Goal: Task Accomplishment & Management: Manage account settings

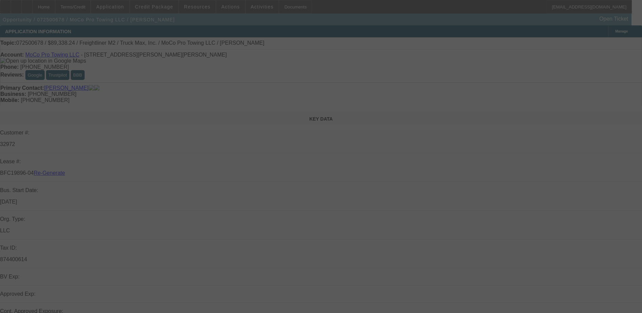
select select "3"
select select "0"
select select "6"
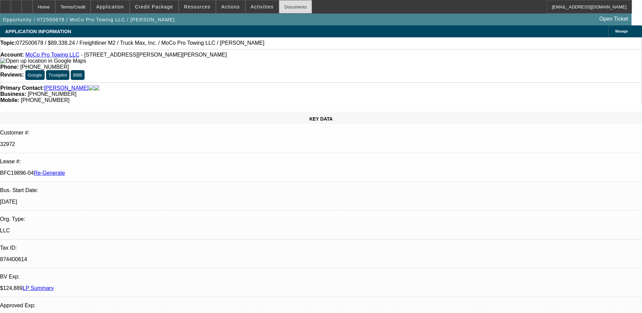
click at [282, 5] on div "Documents" at bounding box center [295, 7] width 33 height 14
type input "terr"
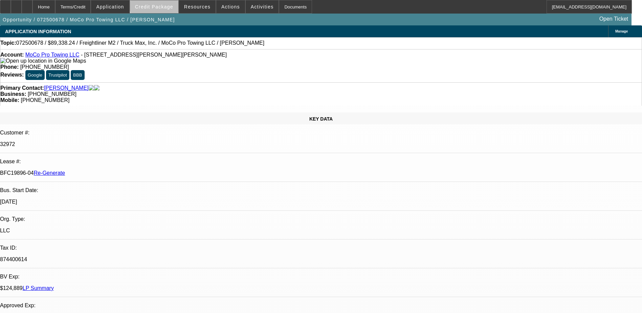
click at [167, 4] on span "Credit Package" at bounding box center [154, 6] width 38 height 5
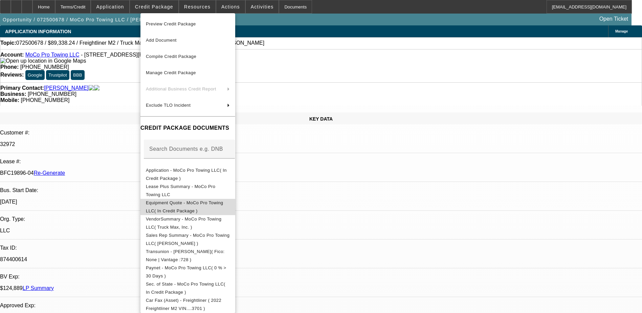
click at [220, 201] on span "Equipment Quote - MoCo Pro Towing LLC( In Credit Package )" at bounding box center [188, 207] width 84 height 16
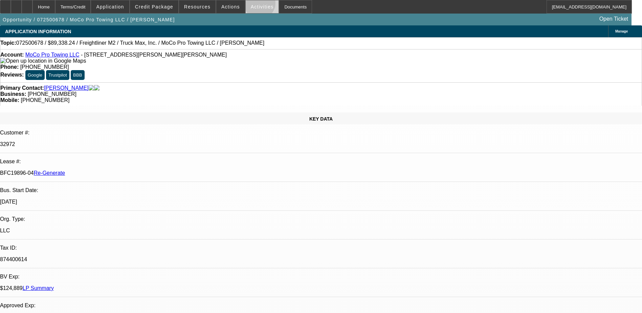
click at [253, 5] on span "Activities" at bounding box center [262, 6] width 23 height 5
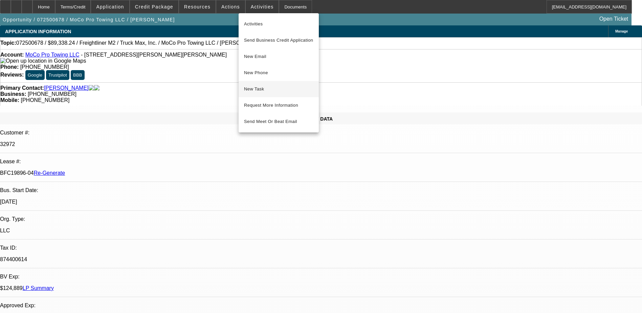
click at [255, 87] on span "New Task" at bounding box center [278, 89] width 69 height 8
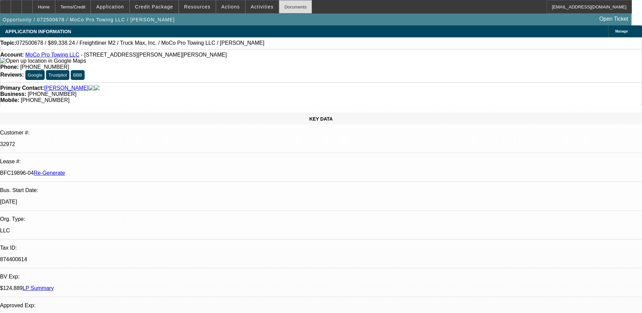
click at [282, 7] on div "Documents" at bounding box center [295, 7] width 33 height 14
type input "terr"
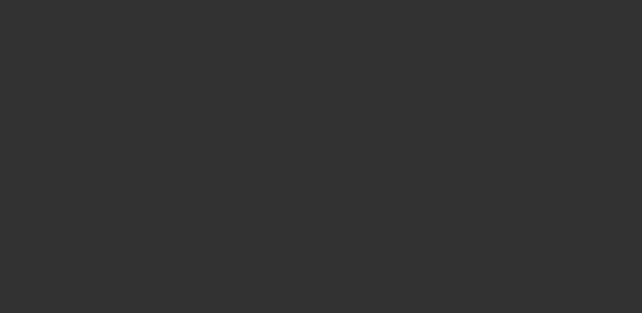
select select "3"
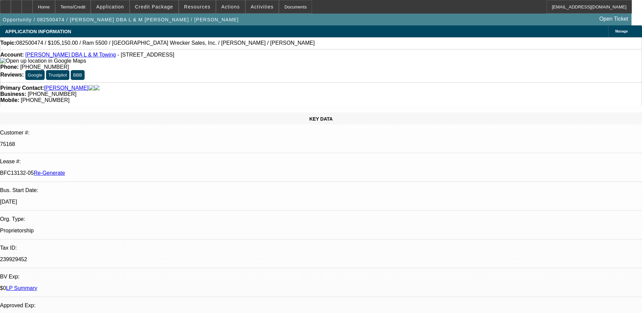
select select "0"
select select "1"
select select "3"
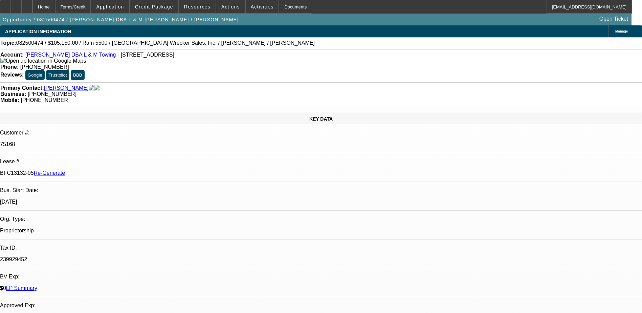
select select "6"
click at [284, 4] on div "Documents" at bounding box center [295, 7] width 33 height 14
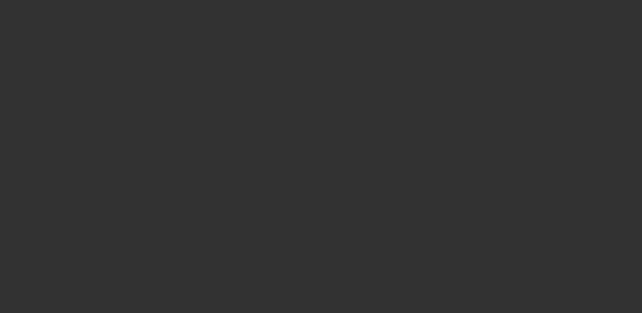
select select "3"
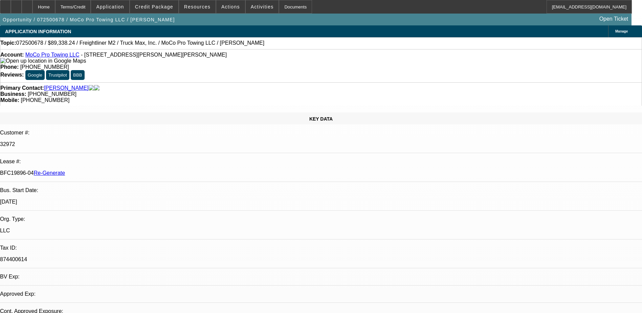
select select "0"
select select "1"
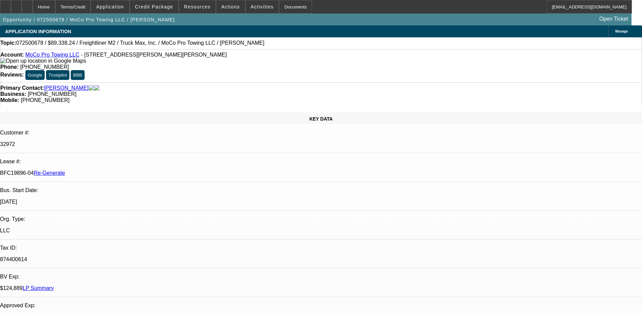
select select "6"
click at [261, 10] on span at bounding box center [262, 7] width 33 height 16
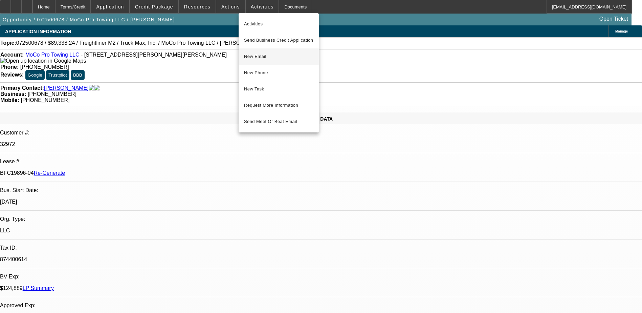
click at [260, 54] on span "New Email" at bounding box center [278, 56] width 69 height 8
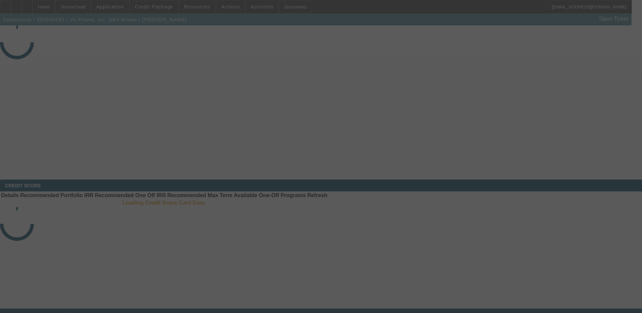
select select "3"
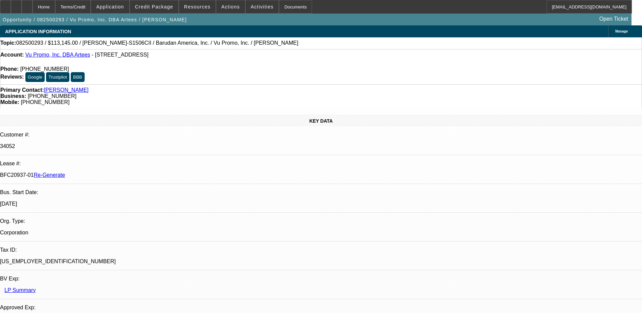
select select "0"
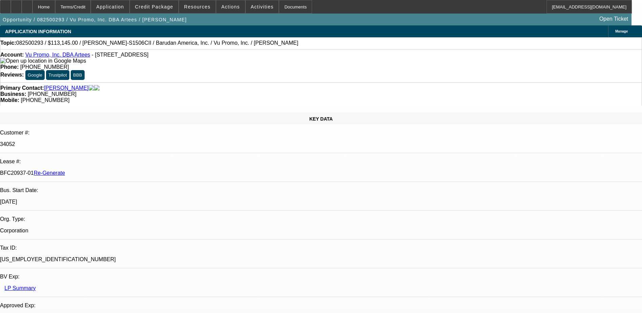
select select "2"
select select "0.1"
select select "4"
click at [279, 3] on div "Documents" at bounding box center [295, 7] width 33 height 14
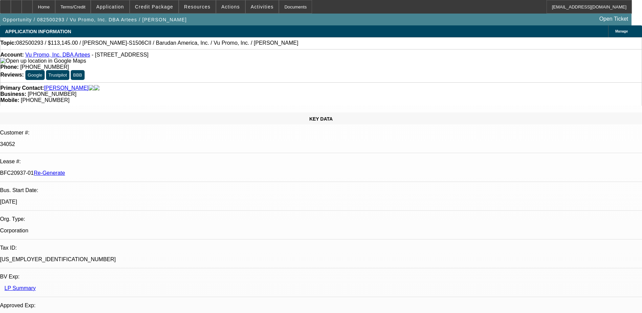
scroll to position [203, 0]
click at [87, 8] on div "Terms/Credit" at bounding box center [73, 7] width 36 height 14
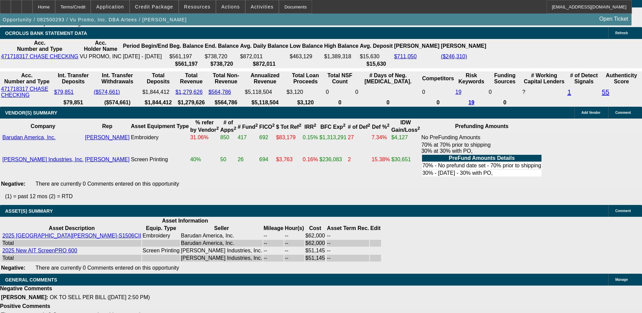
scroll to position [406, 0]
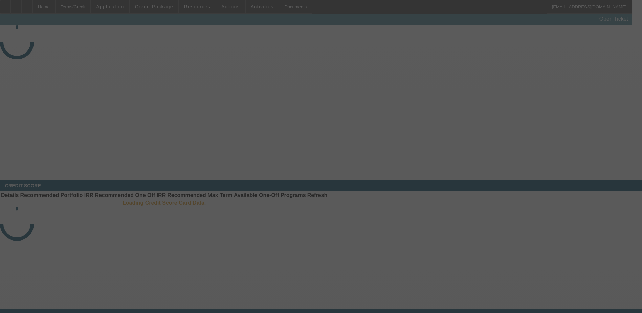
select select "3"
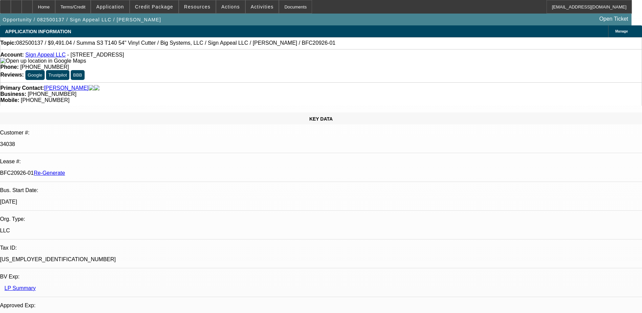
select select "0"
select select "6"
drag, startPoint x: 280, startPoint y: 74, endPoint x: 242, endPoint y: 78, distance: 38.1
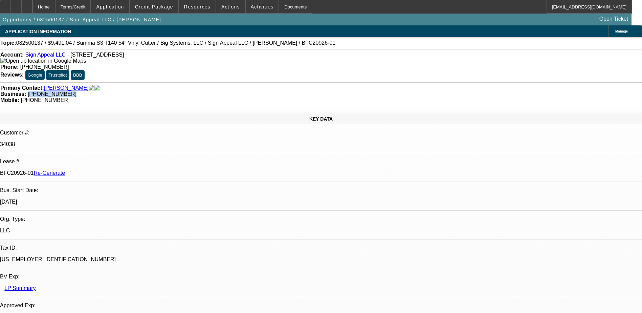
click at [242, 91] on div "Business: [PHONE_NUMBER]" at bounding box center [321, 94] width 642 height 6
copy span "[PHONE_NUMBER]"
click at [285, 5] on div "Documents" at bounding box center [295, 7] width 33 height 14
click at [227, 6] on span "Actions" at bounding box center [230, 6] width 19 height 5
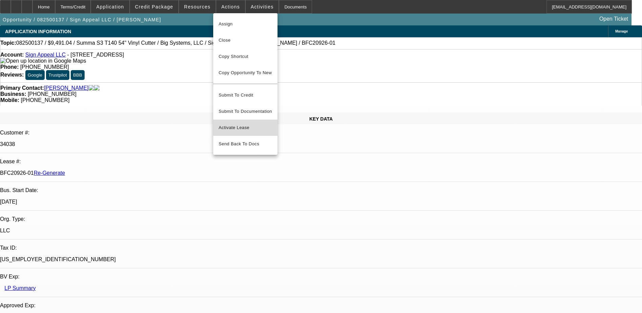
click at [241, 124] on span "Activate Lease" at bounding box center [246, 128] width 54 height 8
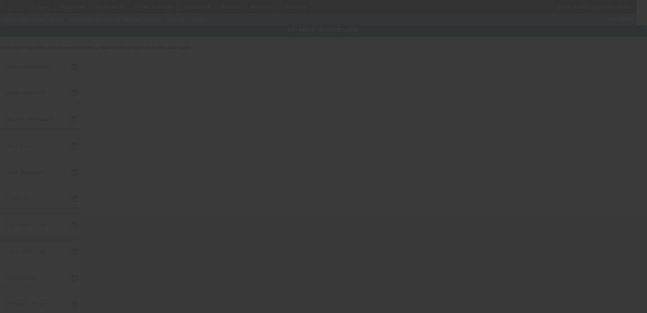
type input "[DATE]"
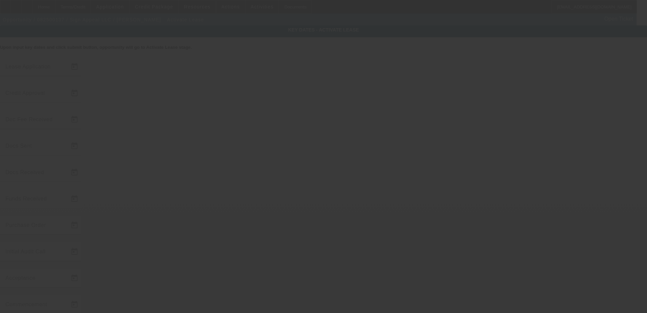
type input "[DATE]"
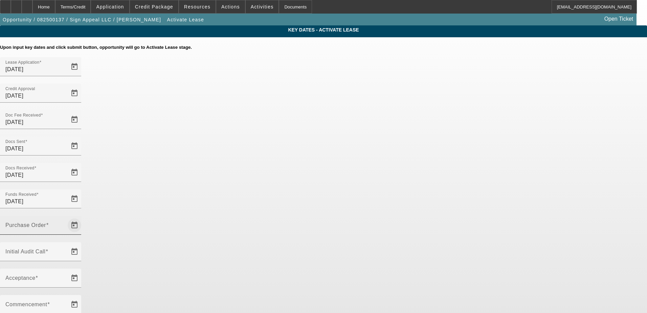
click at [83, 217] on span "Open calendar" at bounding box center [74, 225] width 16 height 16
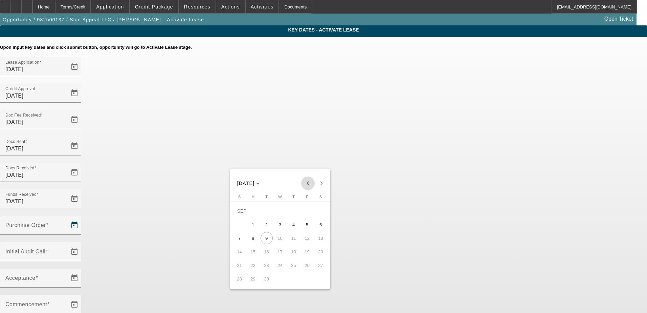
click at [309, 179] on span "Previous month" at bounding box center [308, 183] width 14 height 14
click at [252, 265] on span "25" at bounding box center [253, 265] width 12 height 12
type input "8/25/2025"
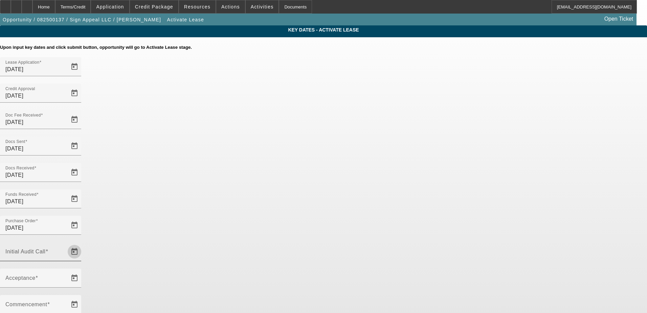
click at [83, 243] on span "Open calendar" at bounding box center [74, 251] width 16 height 16
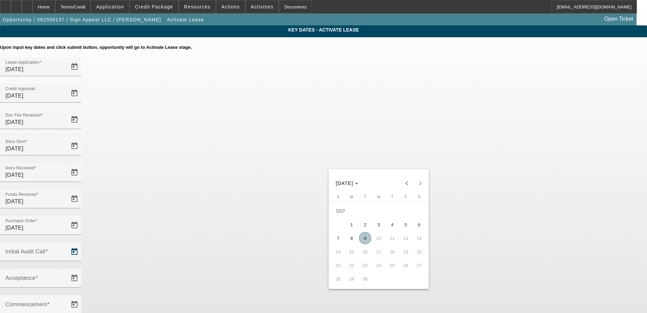
click at [363, 241] on span "9" at bounding box center [365, 238] width 12 height 12
type input "9/9/2025"
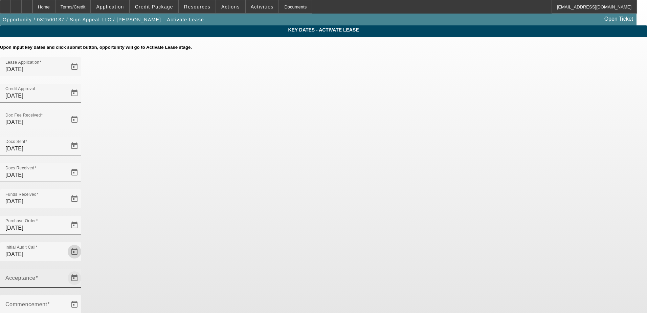
click at [83, 270] on span "Open calendar" at bounding box center [74, 278] width 16 height 16
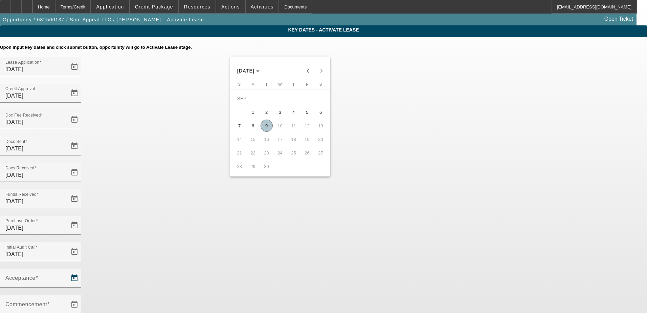
click at [264, 129] on span "9" at bounding box center [267, 126] width 12 height 12
type input "9/9/2025"
type input "10/1/2025"
type input "11/1/2025"
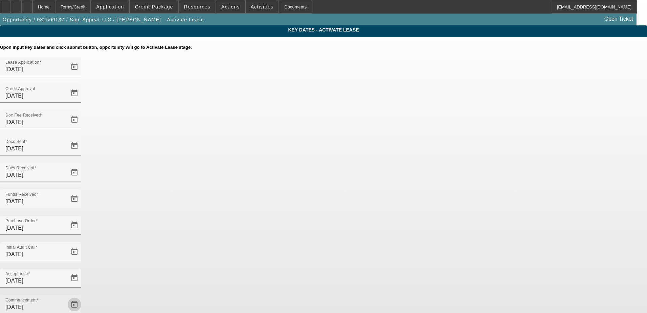
click at [83, 296] on span "Open calendar" at bounding box center [74, 304] width 16 height 16
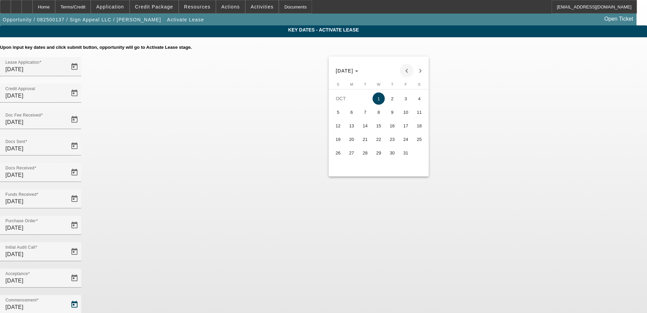
click at [404, 69] on span "Previous month" at bounding box center [407, 71] width 14 height 14
click at [356, 144] on span "15" at bounding box center [352, 139] width 12 height 12
type input "9/15/2025"
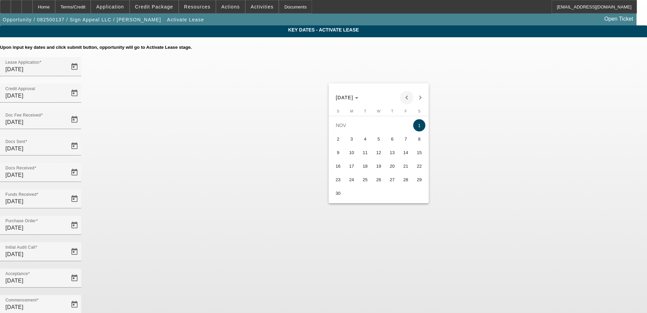
click at [406, 100] on span "Previous month" at bounding box center [407, 98] width 14 height 14
click at [378, 153] on span "15" at bounding box center [379, 152] width 12 height 12
type input "10/15/2025"
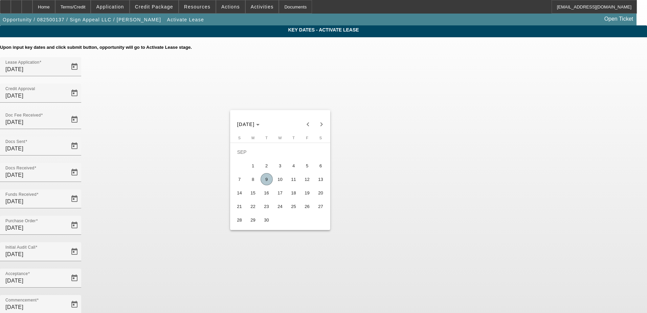
click at [252, 195] on span "15" at bounding box center [253, 193] width 12 height 12
type input "9/15/2025"
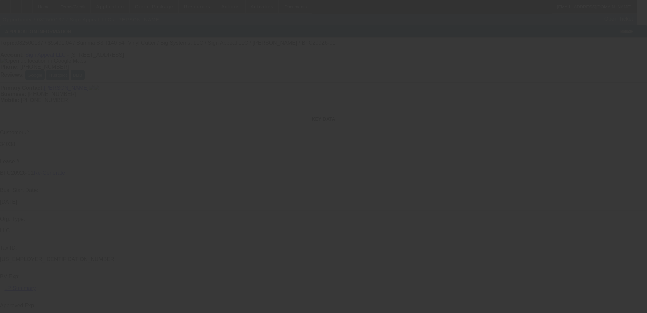
select select "4"
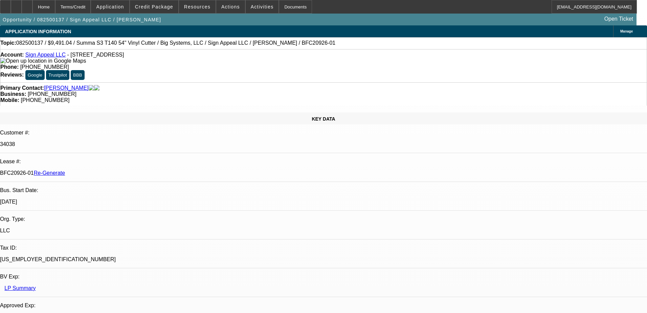
select select "0"
select select "6"
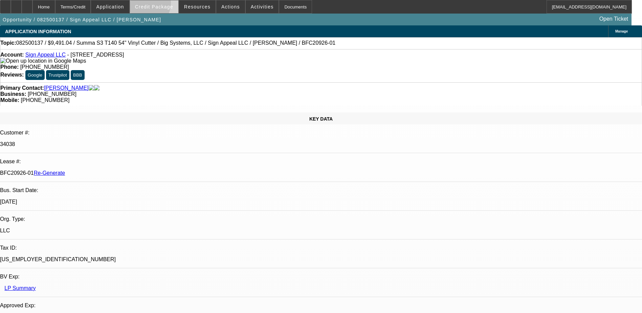
click at [154, 4] on span "Credit Package" at bounding box center [154, 6] width 38 height 5
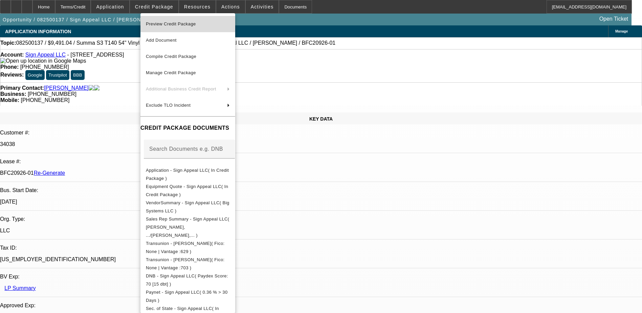
click at [165, 24] on span "Preview Credit Package" at bounding box center [171, 23] width 50 height 5
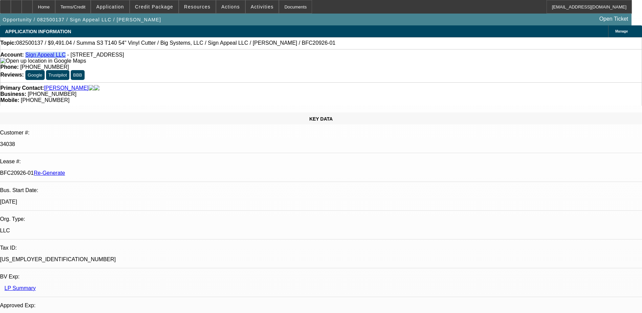
drag, startPoint x: 64, startPoint y: 56, endPoint x: 31, endPoint y: 58, distance: 32.9
click at [31, 58] on div "Account: Sign Appeal LLC - 20 E Grand Ave, Fox Lake, IL 60020" at bounding box center [321, 58] width 642 height 12
copy link "Sign Appeal LLC"
drag, startPoint x: 79, startPoint y: 112, endPoint x: 107, endPoint y: 113, distance: 27.8
click at [107, 170] on div "BFC20926-01 Re-Generate" at bounding box center [321, 173] width 642 height 6
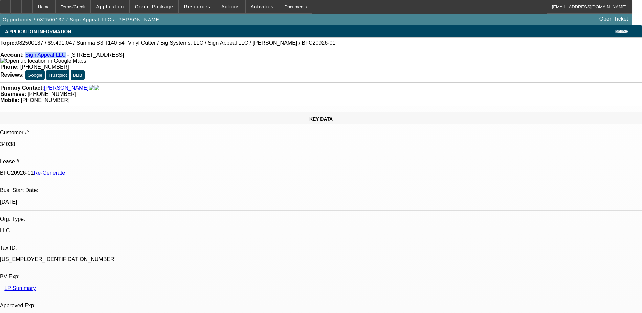
copy p "BFC20926-01"
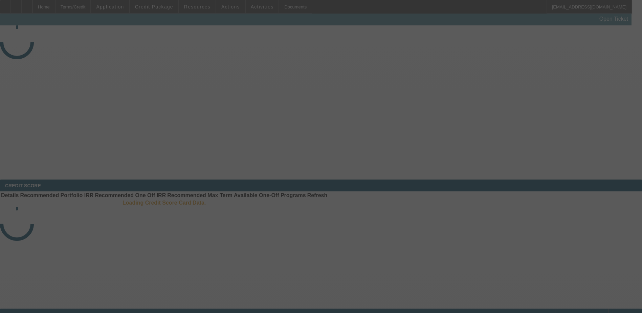
select select "3"
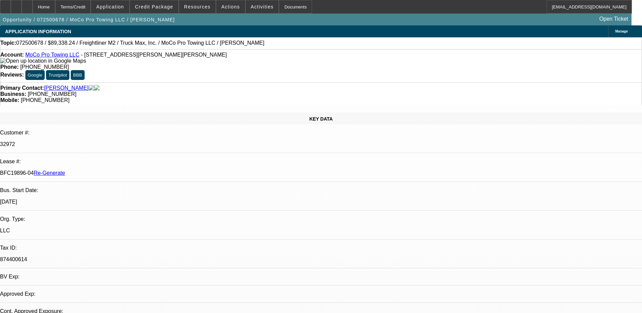
select select "0"
select select "1"
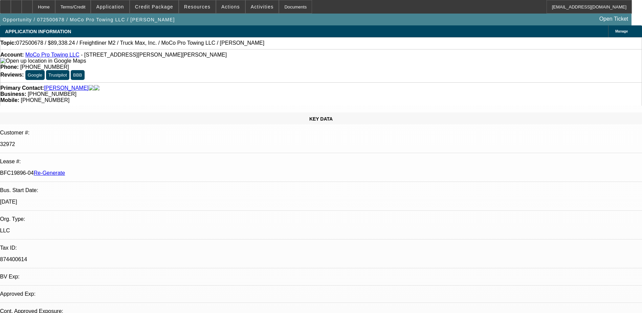
select select "6"
click at [284, 6] on div "Documents" at bounding box center [295, 7] width 33 height 14
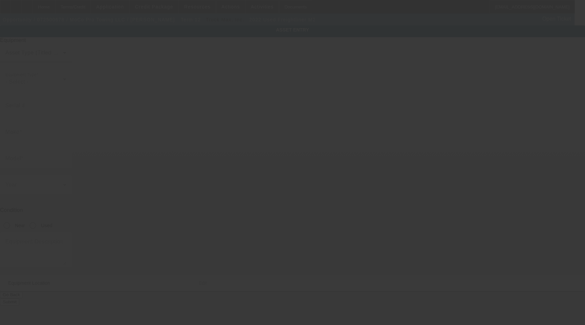
type input "[US_VEHICLE_IDENTIFICATION_NUMBER]"
type input "Freightliner"
type input "M2"
radio input "true"
type textarea "with"
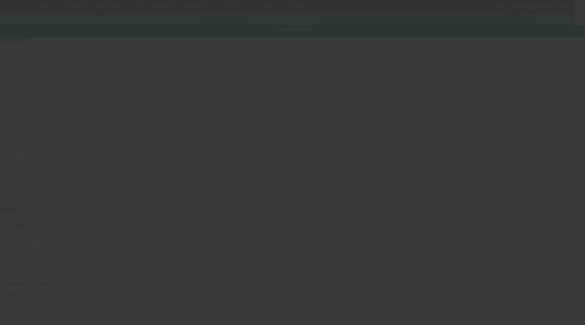
type input "[STREET_ADDRESS][PERSON_NAME]"
type input "[PERSON_NAME]"
type input "27332"
type input "[PERSON_NAME]"
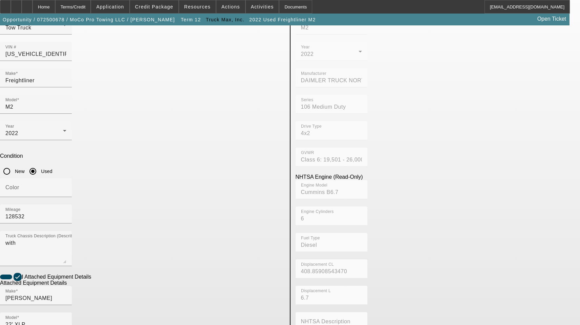
scroll to position [68, 0]
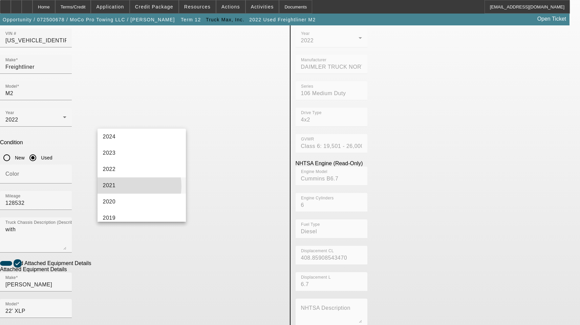
click at [125, 186] on mat-option "2021" at bounding box center [142, 185] width 89 height 16
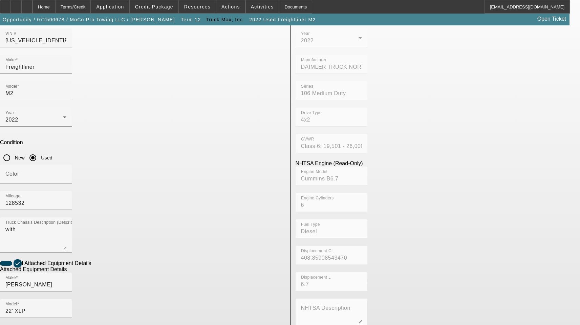
paste input "0220024485"
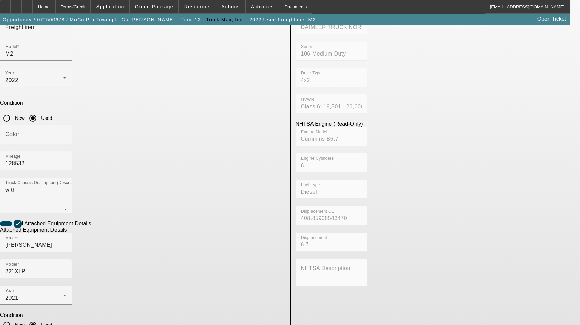
scroll to position [111, 0]
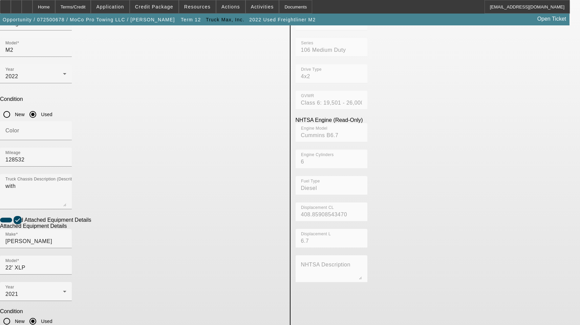
type input "0220024485"
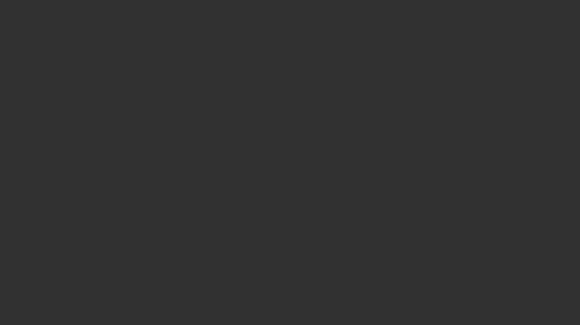
select select "3"
select select "0"
select select "6"
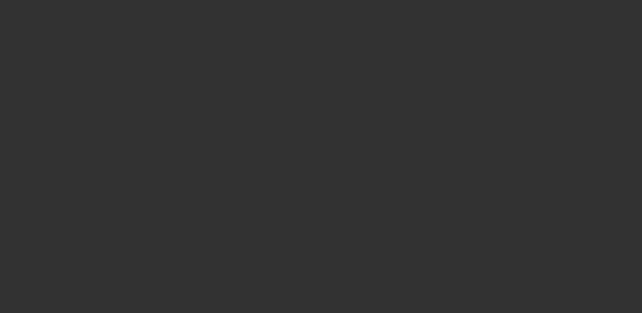
select select "3"
select select "0"
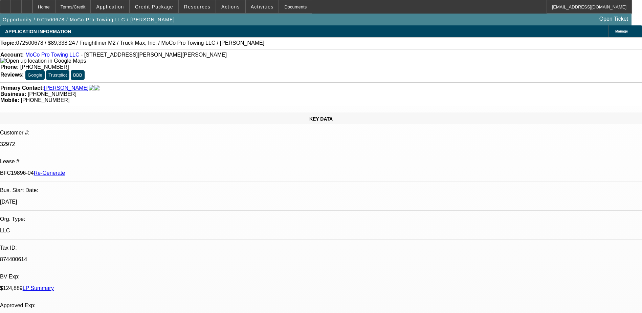
select select "1"
select select "6"
click at [282, 10] on div "Documents" at bounding box center [295, 7] width 33 height 14
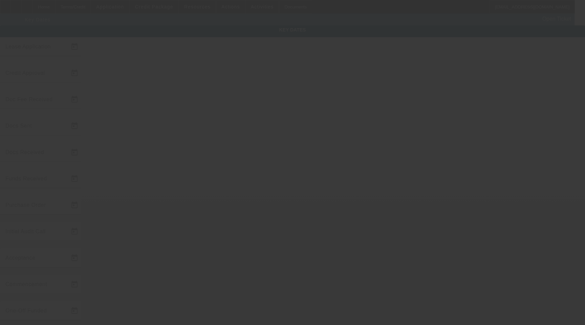
type input "[DATE]"
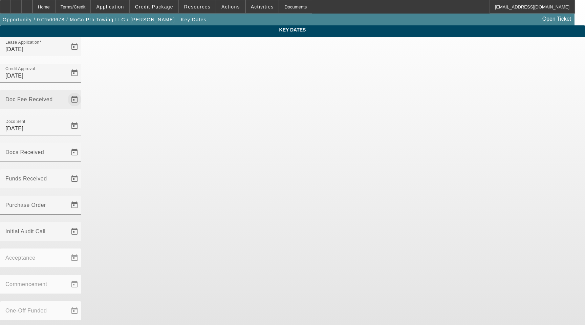
click at [83, 91] on span "Open calendar" at bounding box center [74, 99] width 16 height 16
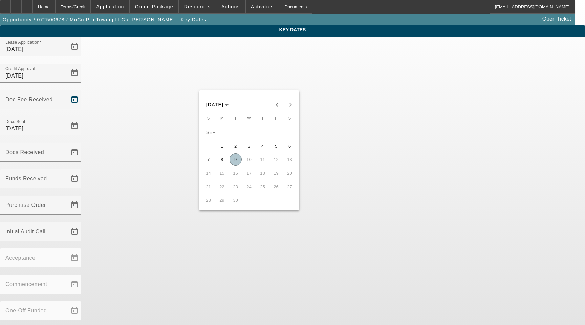
click at [234, 162] on span "9" at bounding box center [236, 159] width 12 height 12
type input "[DATE]"
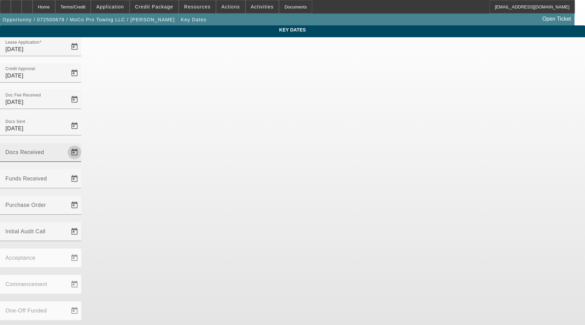
click at [83, 144] on span "Open calendar" at bounding box center [74, 152] width 16 height 16
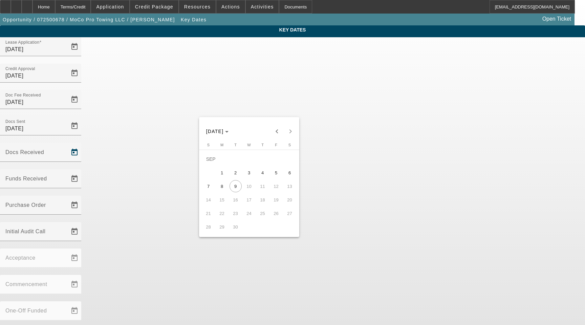
click at [226, 186] on span "8" at bounding box center [222, 186] width 12 height 12
type input "[DATE]"
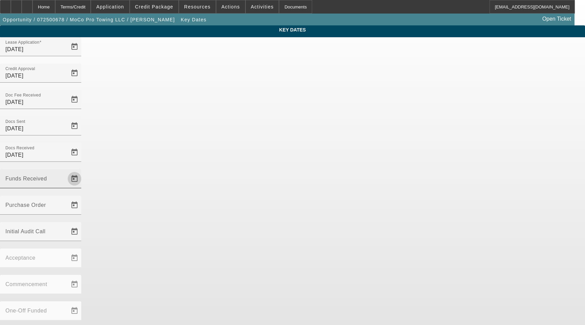
click at [83, 171] on span "Open calendar" at bounding box center [74, 179] width 16 height 16
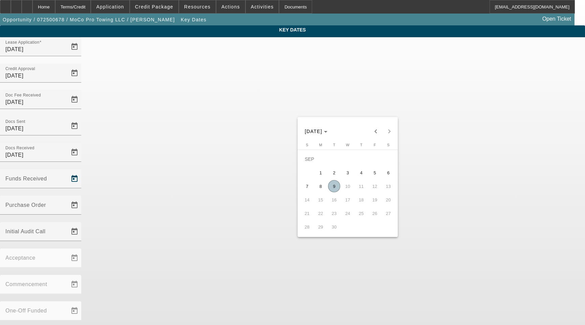
click at [334, 186] on span "9" at bounding box center [334, 186] width 12 height 12
type input "[DATE]"
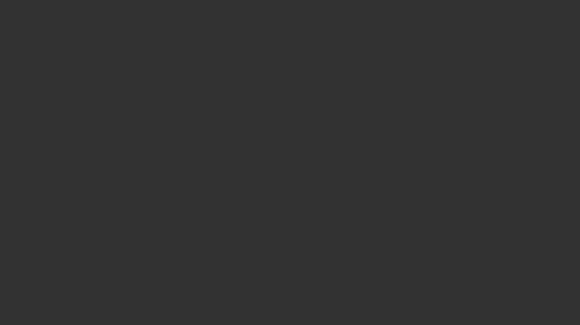
select select "3"
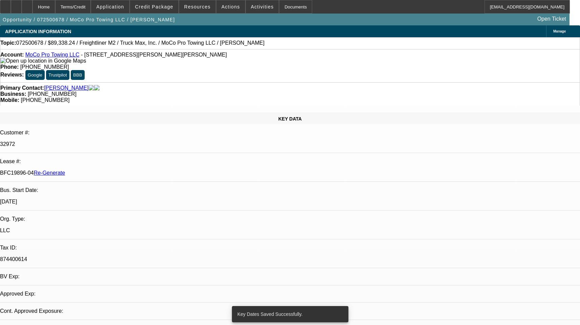
select select "0"
select select "6"
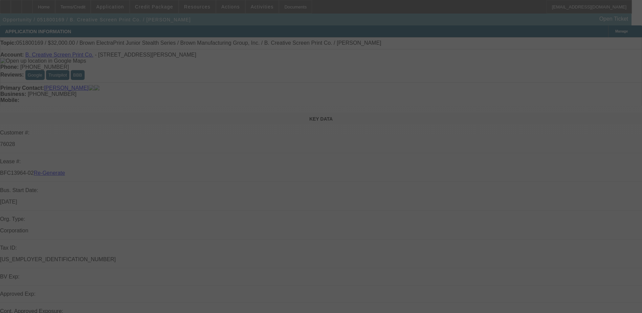
select select "4"
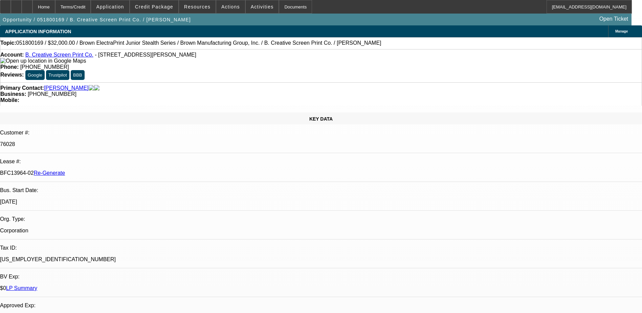
select select "0"
select select "2"
click at [91, 4] on div "Terms/Credit" at bounding box center [73, 7] width 36 height 14
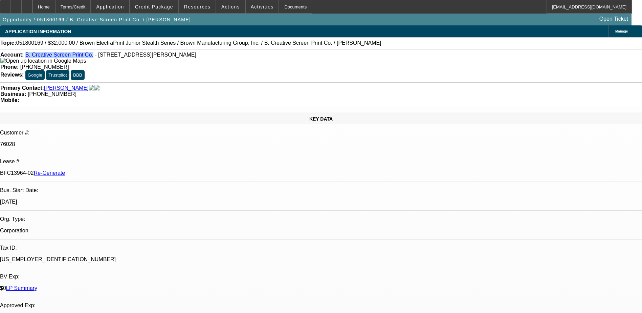
drag, startPoint x: 87, startPoint y: 55, endPoint x: 31, endPoint y: 56, distance: 55.2
click at [31, 56] on div "Account: B. Creative Screen Print Co. - 8844 W Steger Rd, Frankfort, IL 60423" at bounding box center [321, 58] width 642 height 12
copy link "B. Creative Screen Print Co."
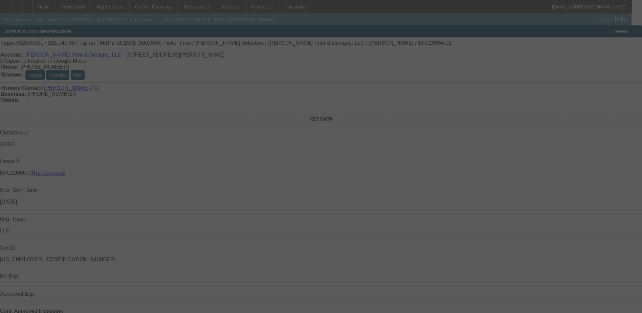
select select "3"
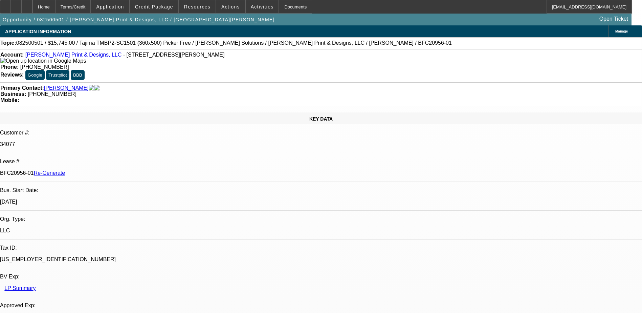
select select "0"
select select "2"
select select "0"
select select "6"
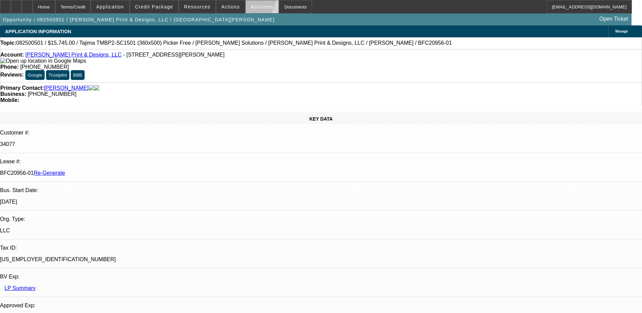
click at [250, 2] on span at bounding box center [262, 7] width 33 height 16
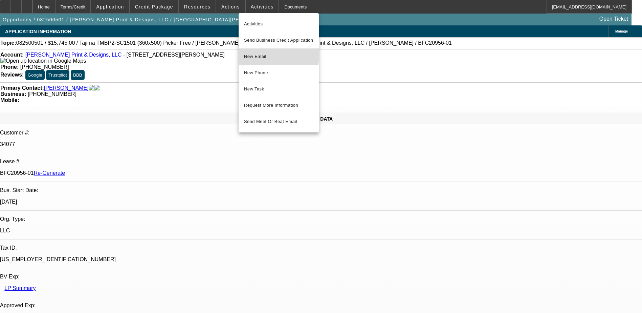
click at [253, 54] on span "New Email" at bounding box center [278, 56] width 69 height 8
